Goal: Navigation & Orientation: Find specific page/section

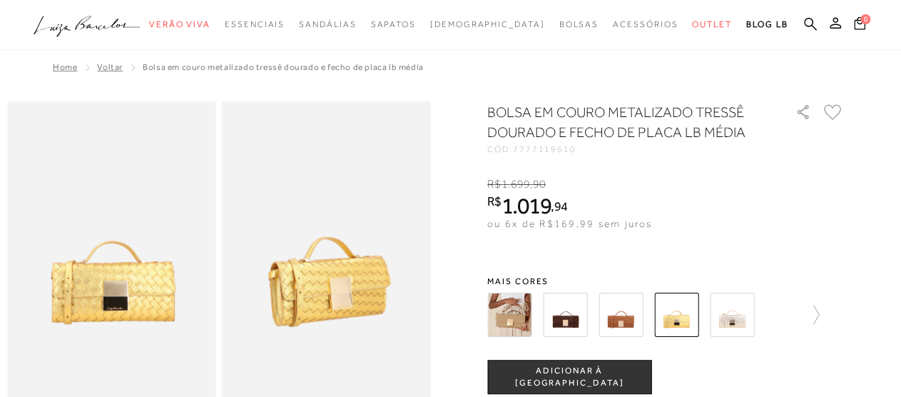
click at [582, 320] on img at bounding box center [565, 315] width 44 height 44
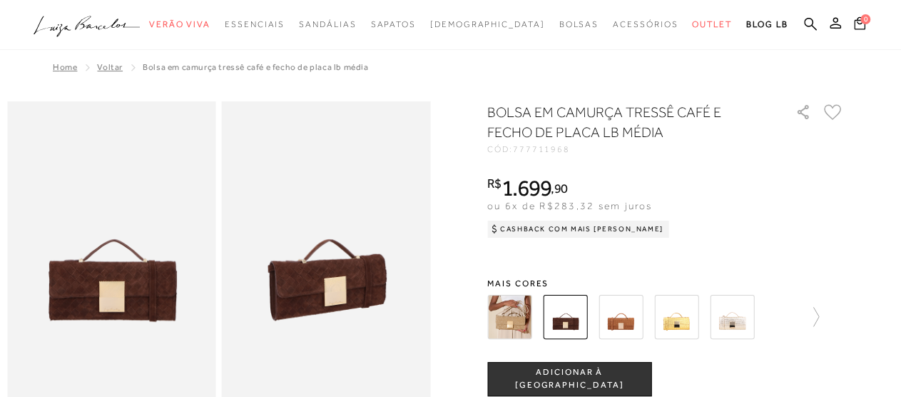
click at [626, 328] on img at bounding box center [621, 317] width 44 height 44
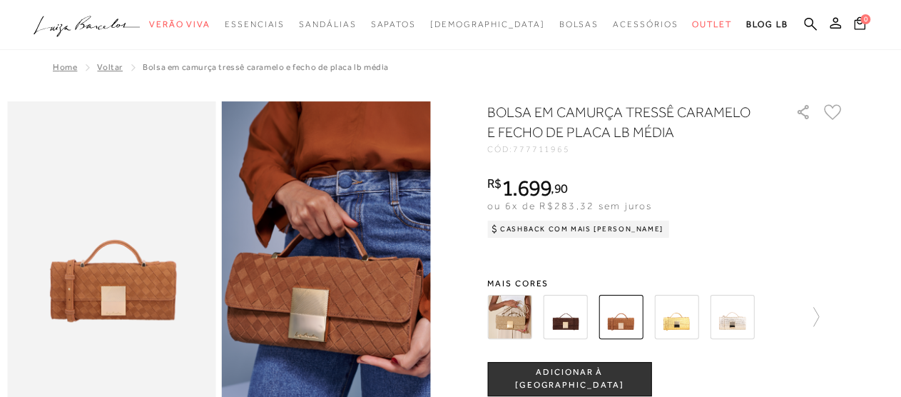
click at [686, 318] on img at bounding box center [676, 317] width 44 height 44
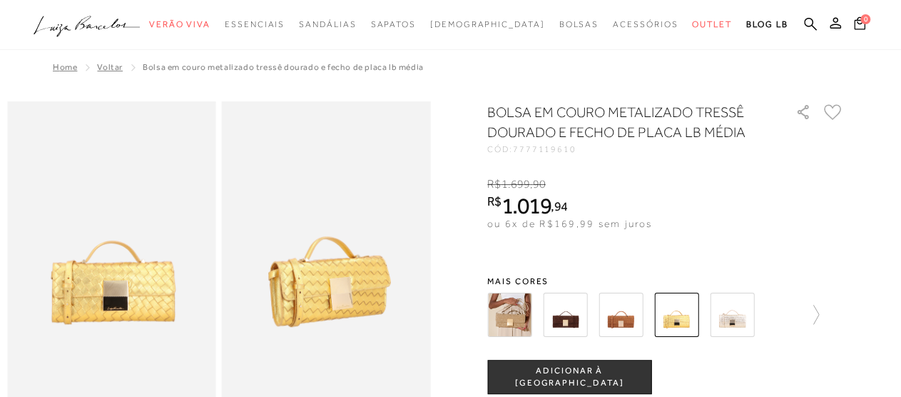
click at [735, 320] on img at bounding box center [732, 315] width 44 height 44
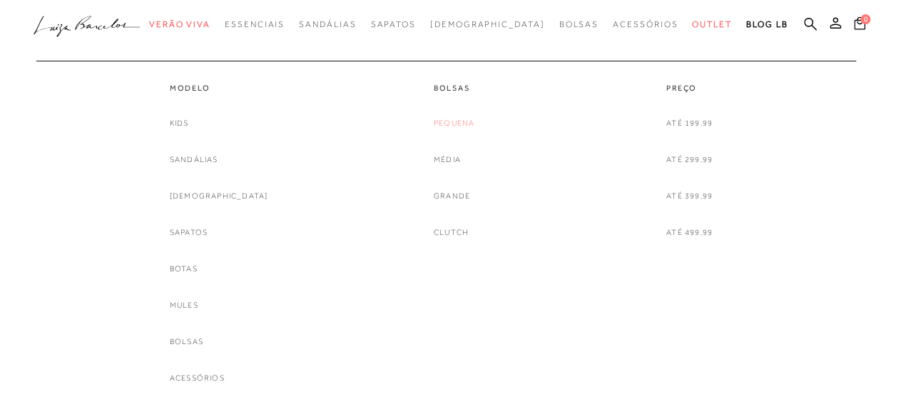
click at [465, 116] on link "Pequena" at bounding box center [454, 123] width 41 height 15
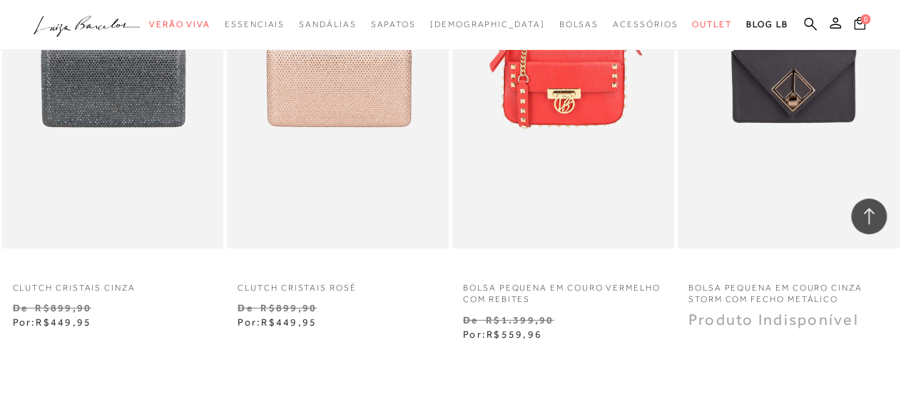
scroll to position [2635, 0]
